Goal: Navigation & Orientation: Go to known website

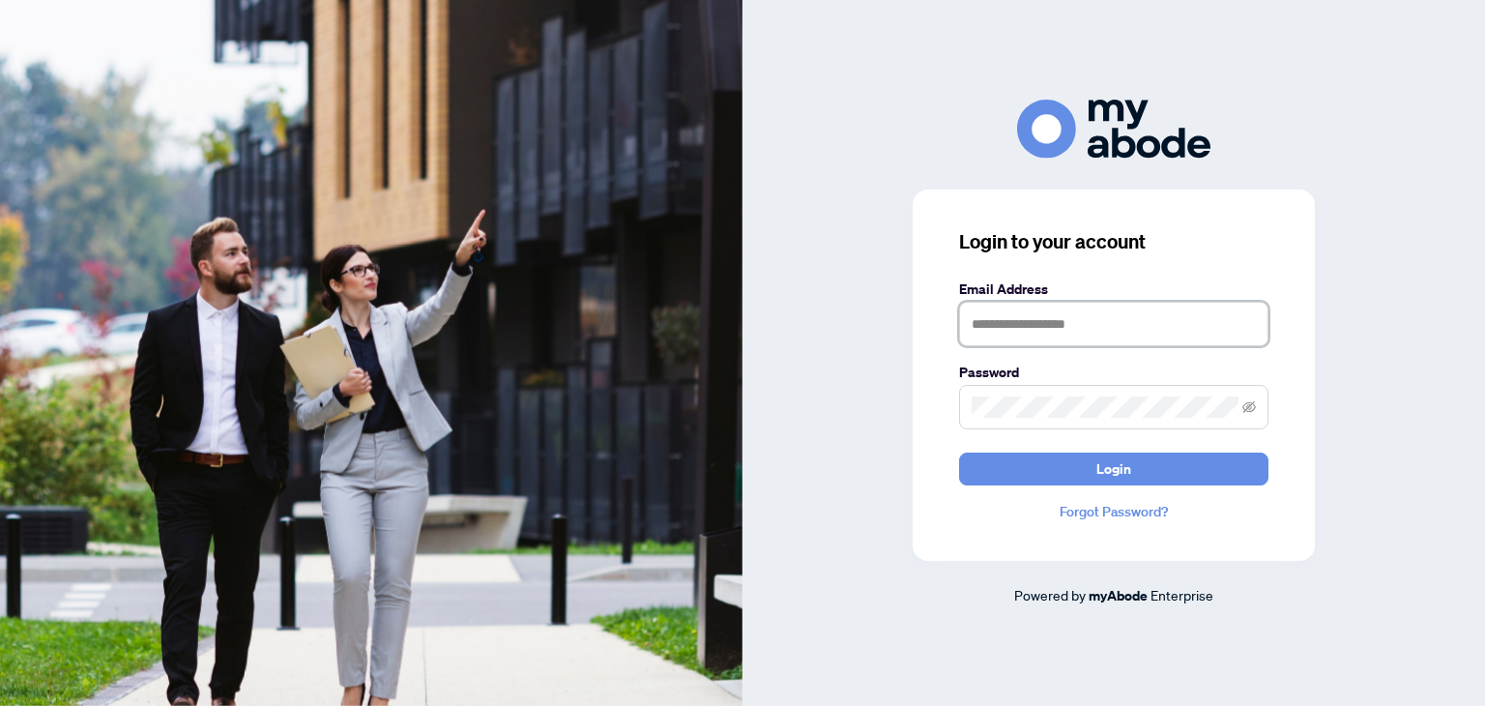
click at [1051, 308] on input "text" at bounding box center [1113, 324] width 309 height 44
